Goal: Feedback & Contribution: Submit feedback/report problem

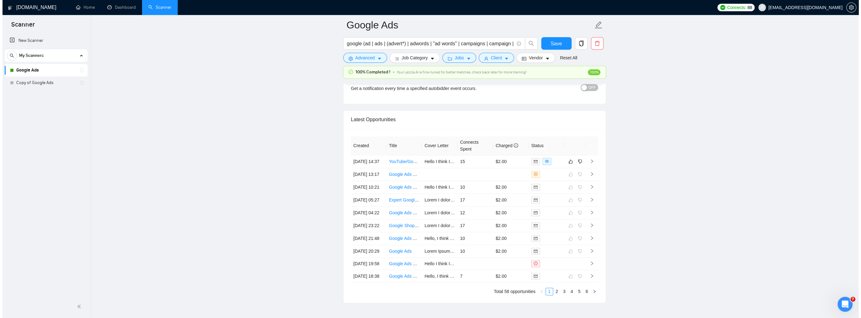
scroll to position [1524, 0]
click at [588, 163] on icon "right" at bounding box center [589, 162] width 4 height 4
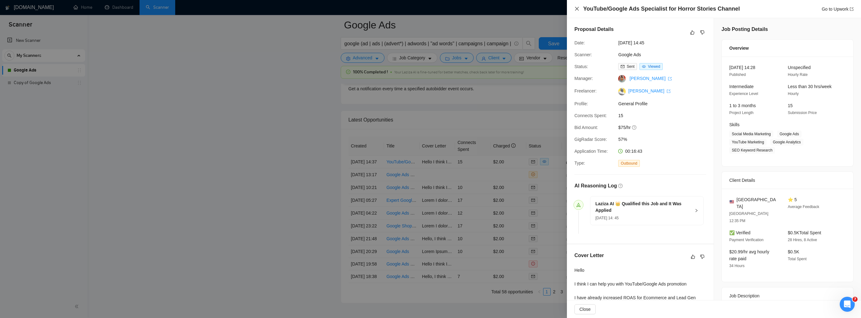
click at [578, 7] on icon "close" at bounding box center [576, 8] width 5 height 5
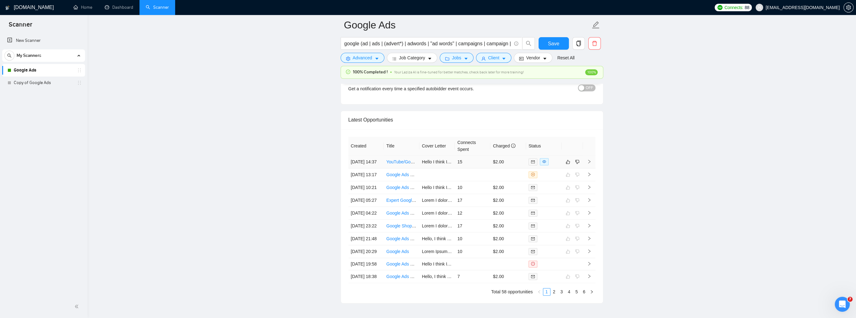
click at [591, 165] on td at bounding box center [589, 162] width 13 height 13
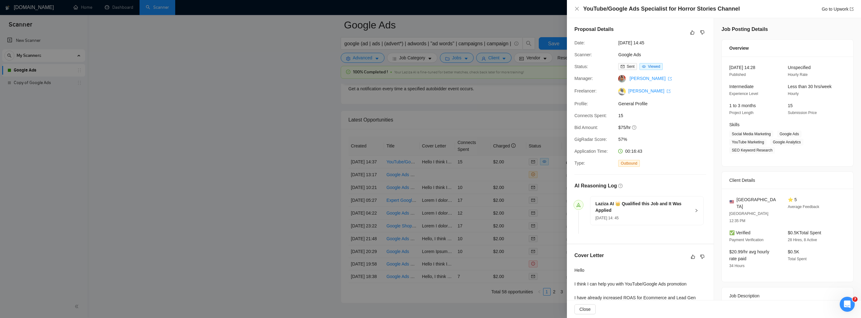
click at [548, 115] on div at bounding box center [430, 159] width 861 height 318
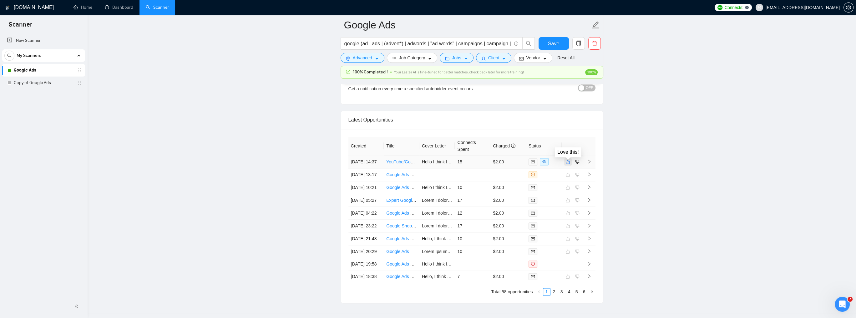
click at [569, 164] on icon "like" at bounding box center [568, 162] width 4 height 4
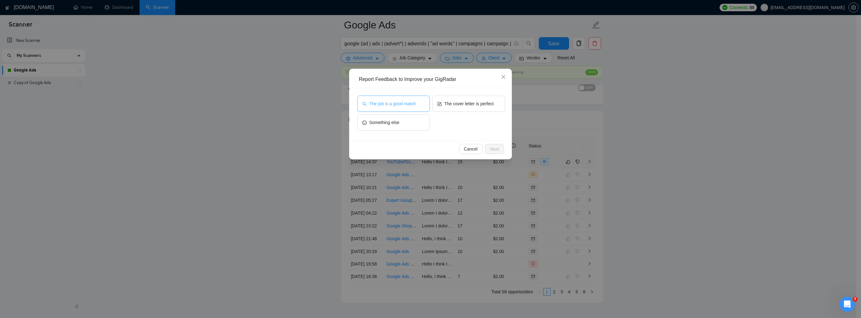
click at [408, 106] on span "The job is a good match" at bounding box center [392, 103] width 47 height 7
click at [496, 152] on span "Next" at bounding box center [494, 149] width 9 height 7
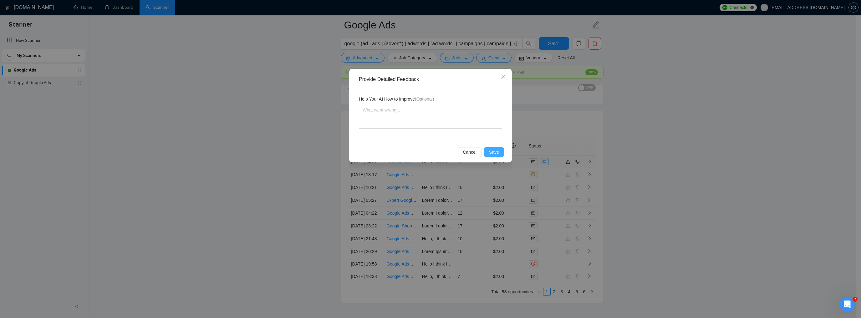
click at [496, 151] on span "Save" at bounding box center [494, 152] width 10 height 7
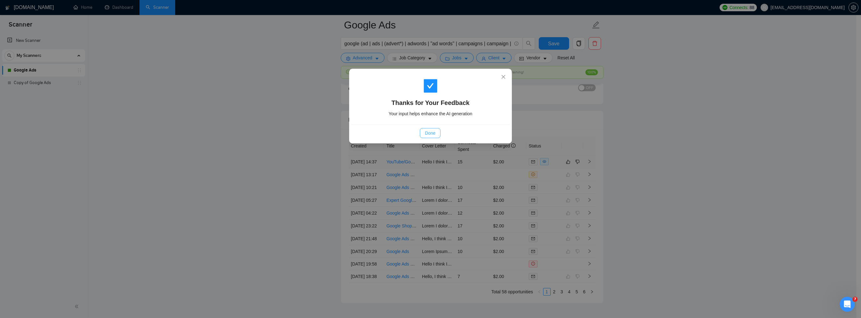
click at [437, 136] on button "Done" at bounding box center [430, 133] width 20 height 10
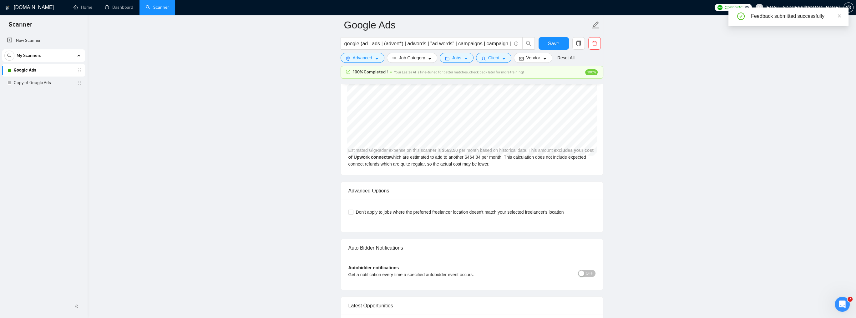
scroll to position [1274, 0]
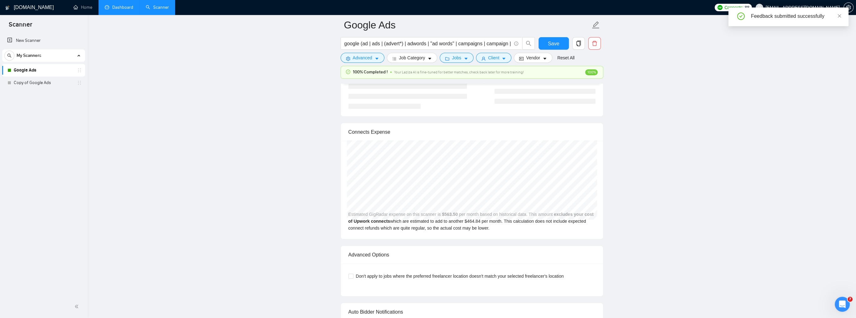
click at [125, 10] on link "Dashboard" at bounding box center [119, 7] width 28 height 5
